Goal: Information Seeking & Learning: Learn about a topic

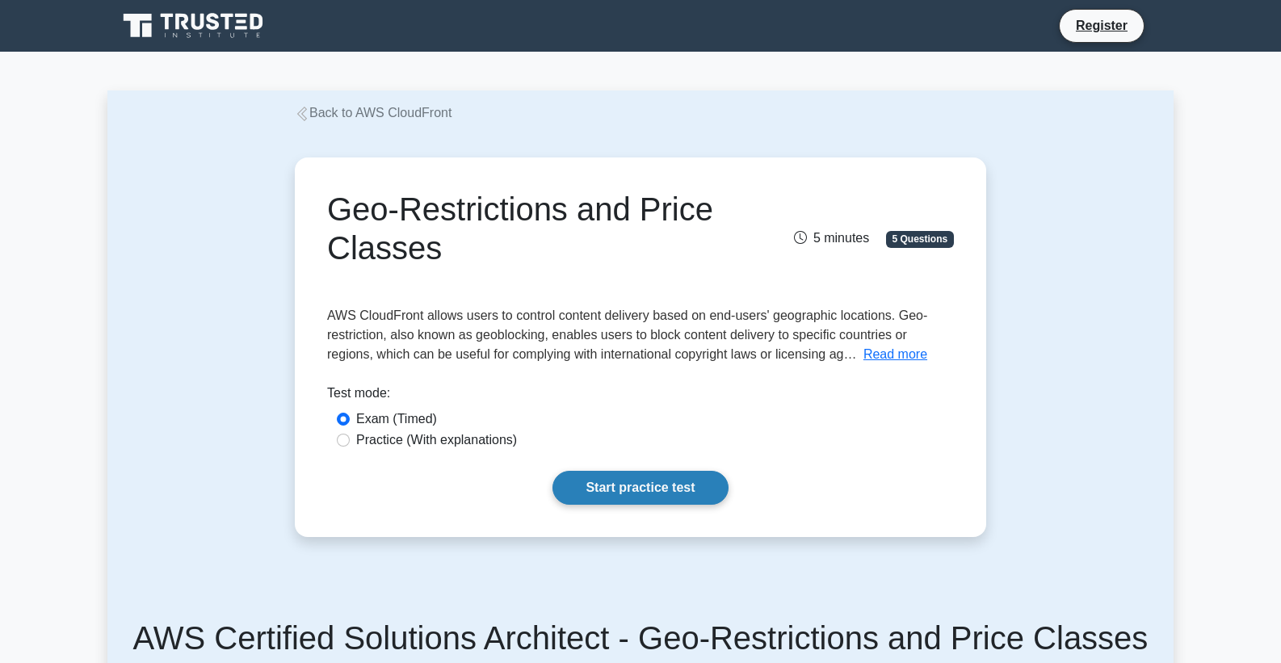
click at [644, 472] on link "Start practice test" at bounding box center [639, 488] width 175 height 34
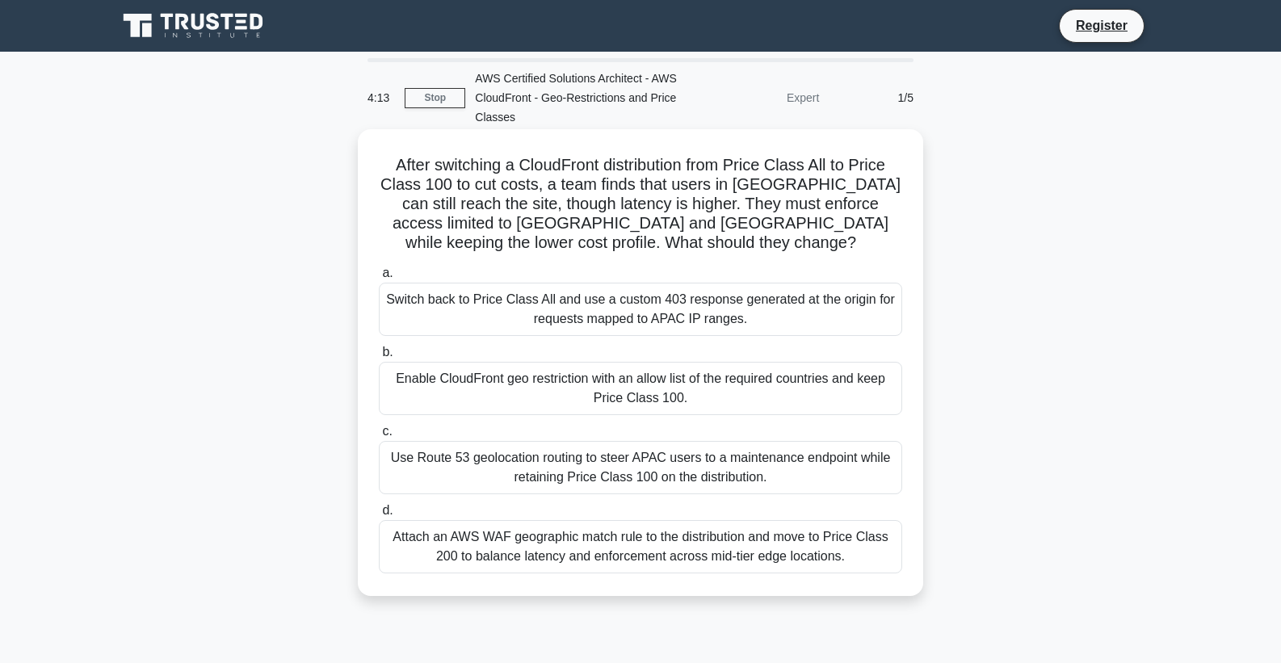
click at [531, 460] on div "Use Route 53 geolocation routing to steer APAC users to a maintenance endpoint …" at bounding box center [640, 467] width 523 height 53
click at [379, 437] on input "c. Use Route 53 geolocation routing to steer APAC users to a maintenance endpoi…" at bounding box center [379, 431] width 0 height 10
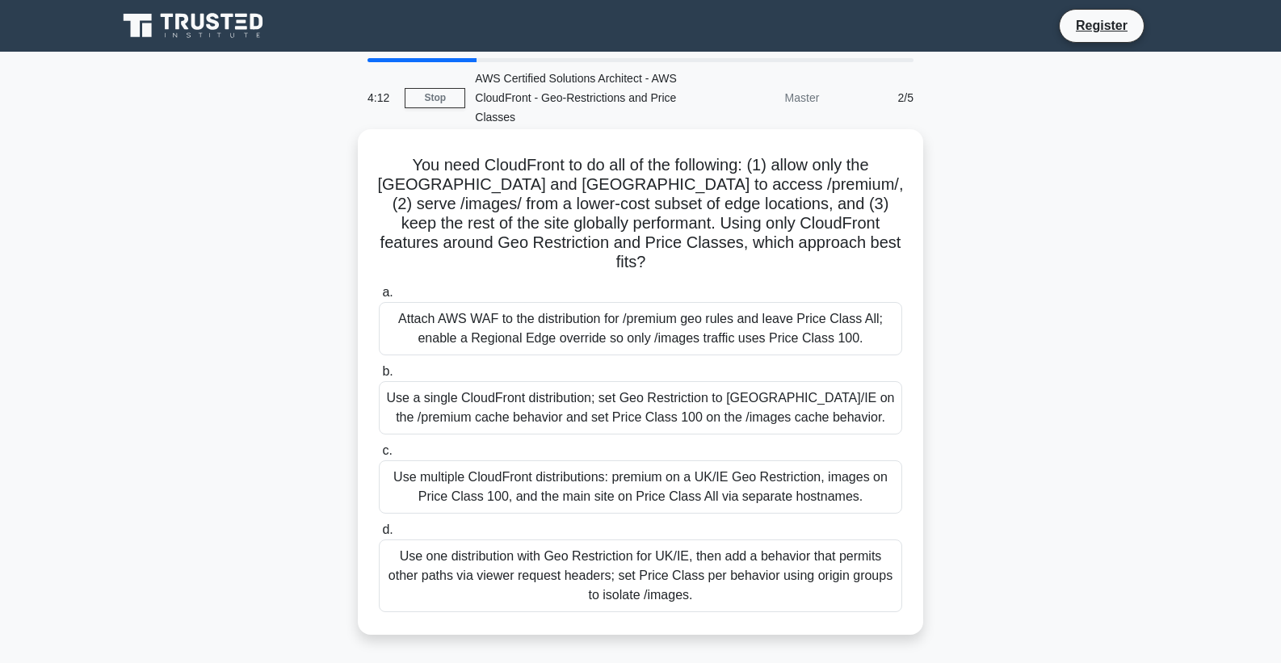
click at [396, 460] on div "Use multiple CloudFront distributions: premium on a UK/IE Geo Restriction, imag…" at bounding box center [640, 486] width 523 height 53
click at [379, 451] on input "c. Use multiple CloudFront distributions: premium on a UK/IE Geo Restriction, i…" at bounding box center [379, 451] width 0 height 10
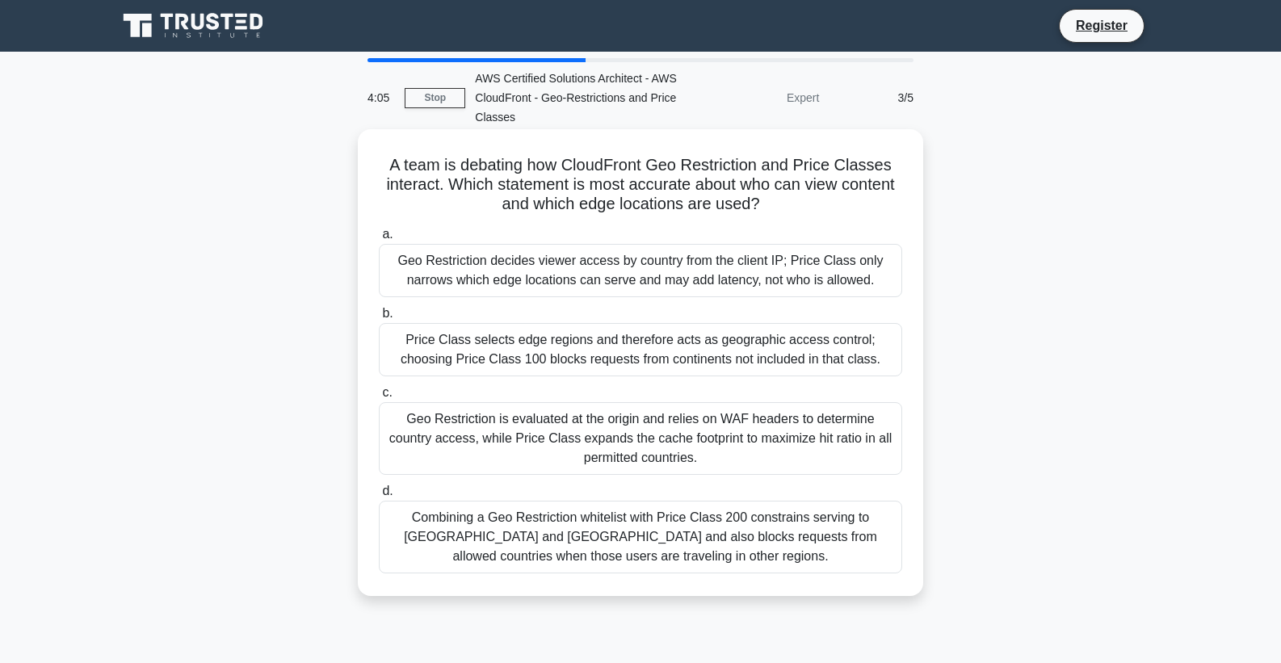
click at [465, 276] on div "Geo Restriction decides viewer access by country from the client IP; Price Clas…" at bounding box center [640, 270] width 523 height 53
click at [379, 240] on input "a. Geo Restriction decides viewer access by country from the client IP; Price C…" at bounding box center [379, 234] width 0 height 10
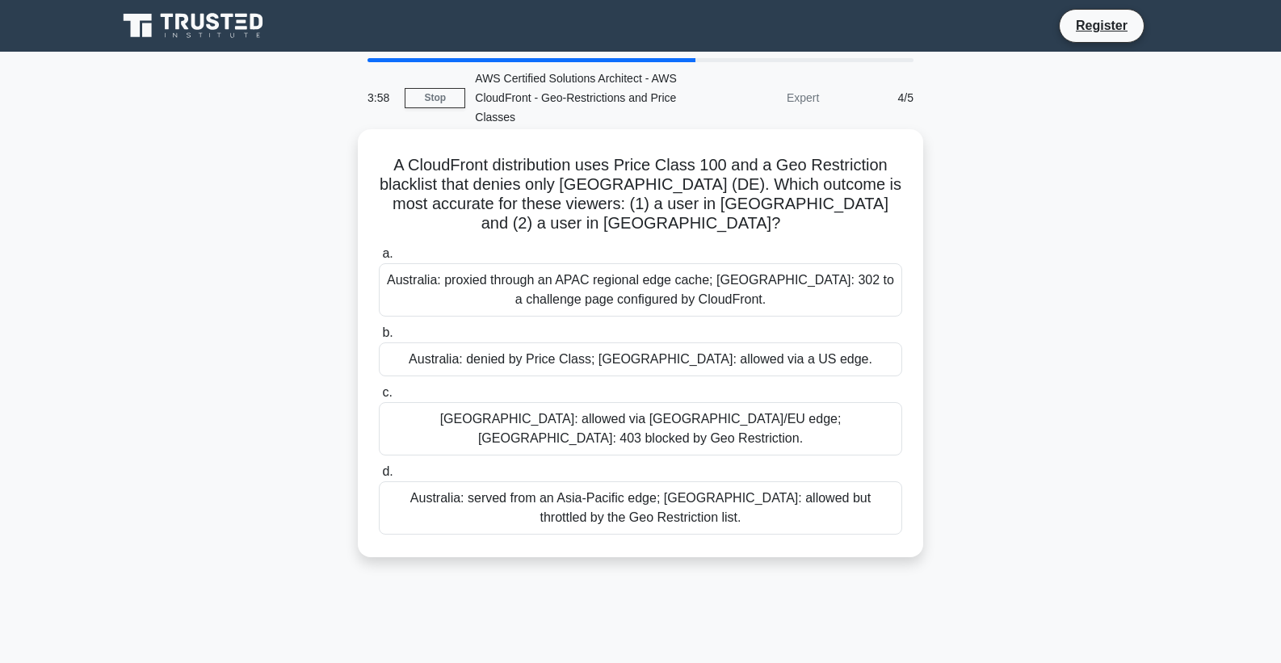
click at [465, 269] on div "Australia: proxied through an APAC regional edge cache; Germany: 302 to a chall…" at bounding box center [640, 289] width 523 height 53
click at [379, 259] on input "a. Australia: proxied through an APAC regional edge cache; Germany: 302 to a ch…" at bounding box center [379, 254] width 0 height 10
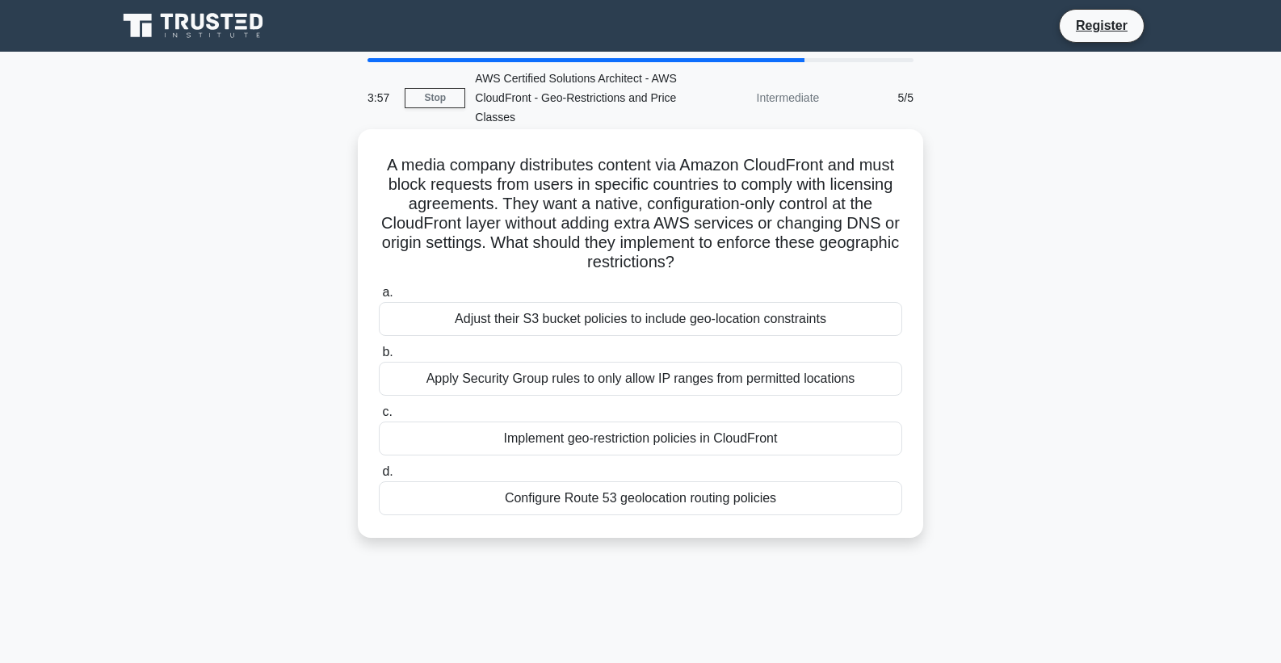
click at [477, 317] on div "Adjust their S3 bucket policies to include geo-location constraints" at bounding box center [640, 319] width 523 height 34
click at [379, 298] on input "a. Adjust their S3 bucket policies to include geo-location constraints" at bounding box center [379, 292] width 0 height 10
